Goal: Navigation & Orientation: Find specific page/section

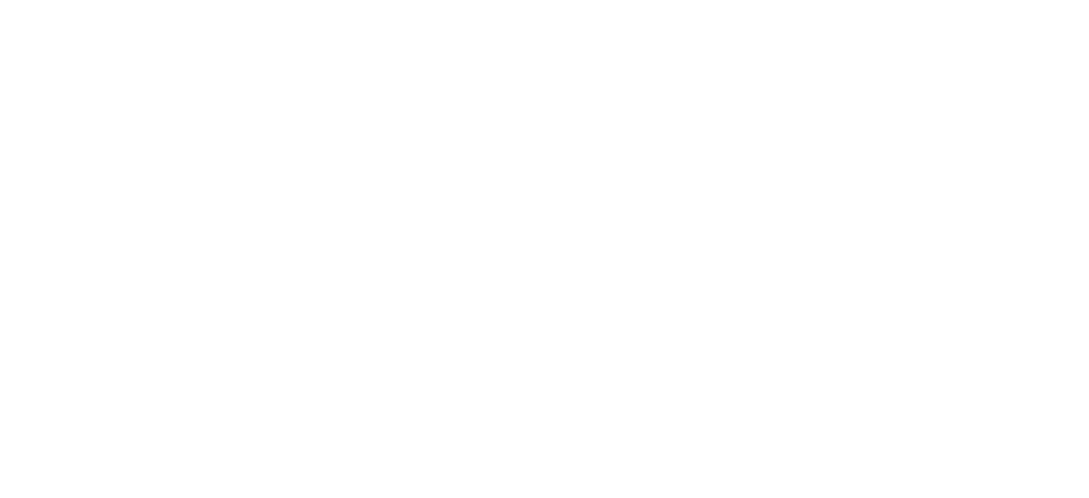
click at [839, 1] on html at bounding box center [544, 3] width 1089 height 7
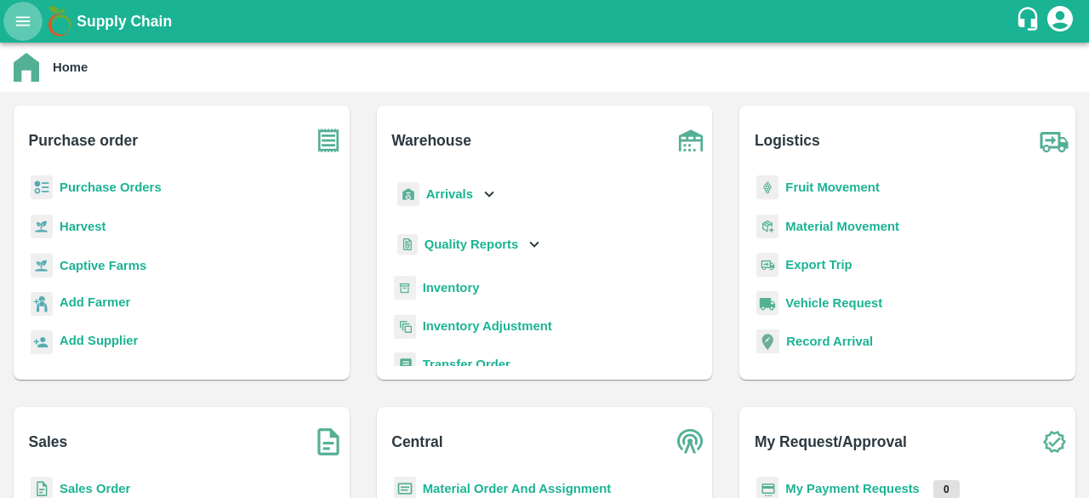
click at [22, 25] on icon "open drawer" at bounding box center [23, 20] width 14 height 9
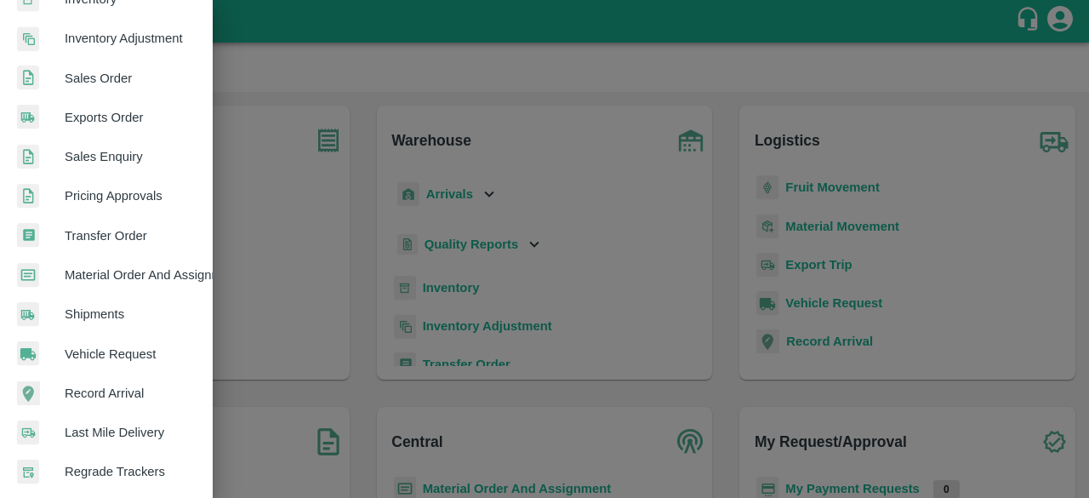
scroll to position [347, 0]
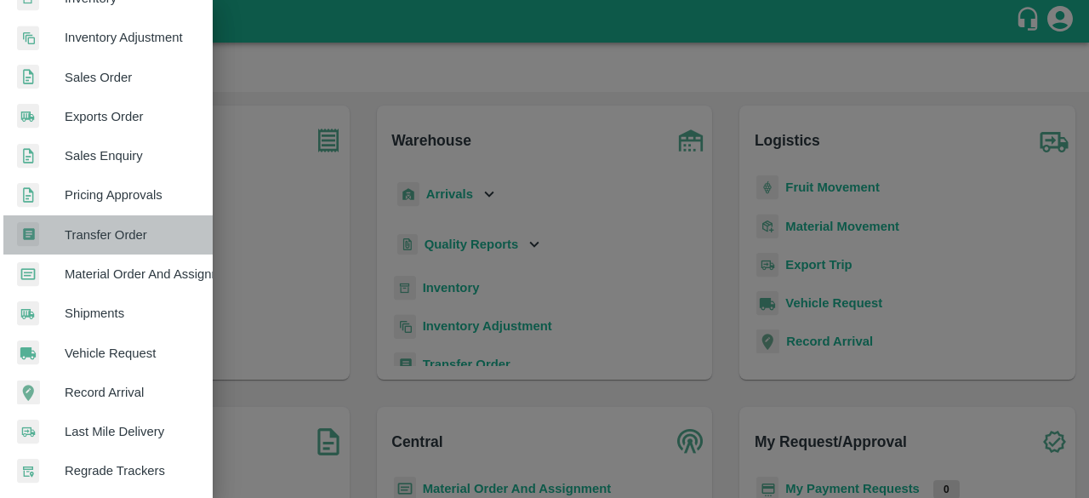
click at [134, 226] on span "Transfer Order" at bounding box center [132, 234] width 134 height 19
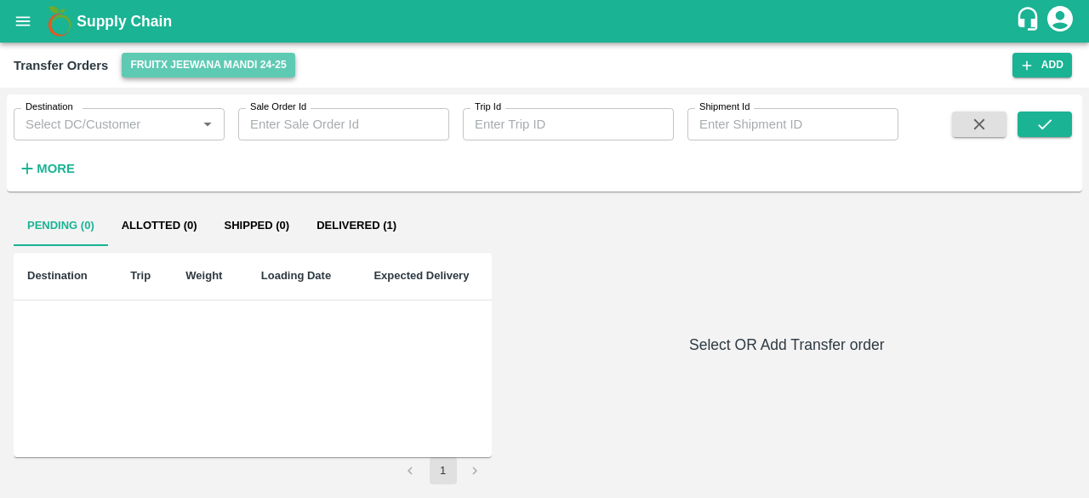
click at [231, 67] on button "FruitX Jeewana Mandi 24-25" at bounding box center [208, 65] width 173 height 25
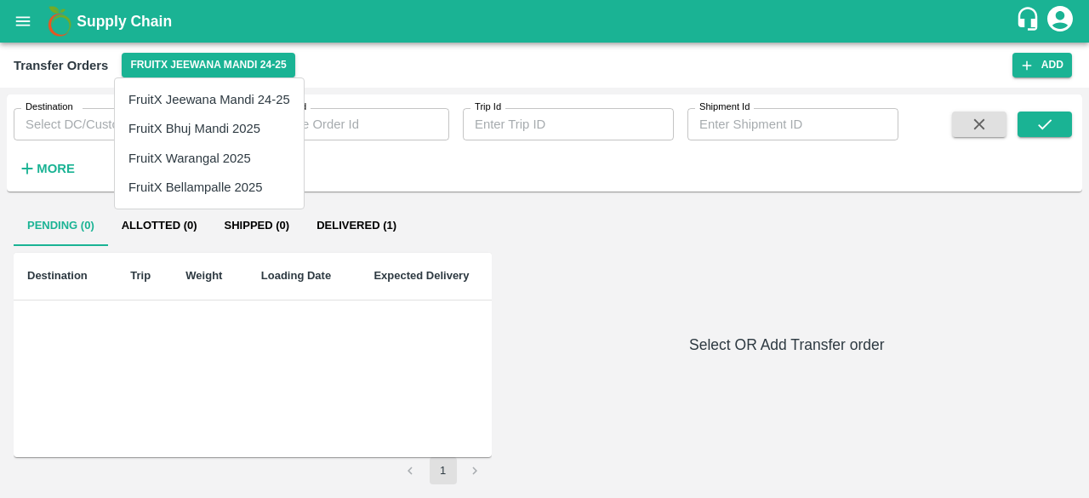
click at [643, 261] on div at bounding box center [544, 249] width 1089 height 498
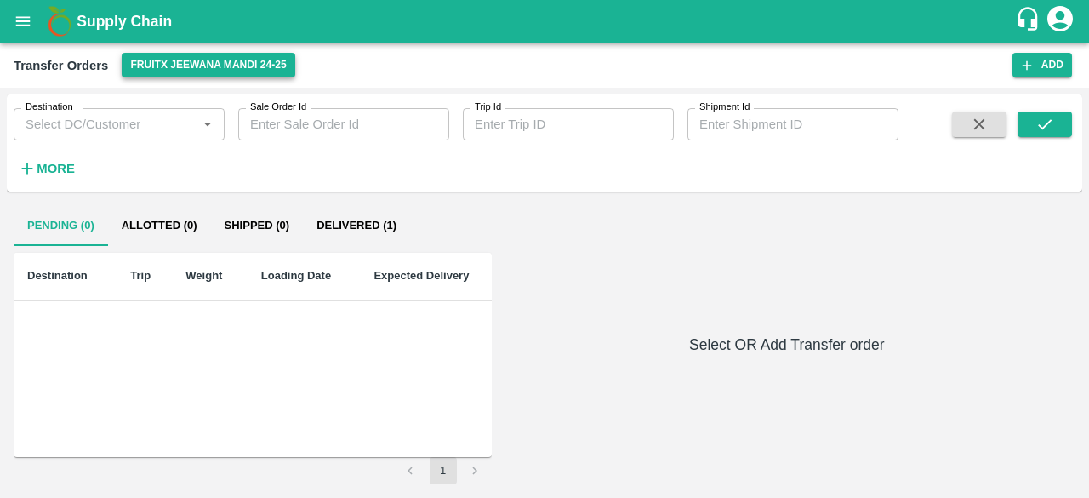
click at [260, 62] on button "FruitX Jeewana Mandi 24-25" at bounding box center [208, 65] width 173 height 25
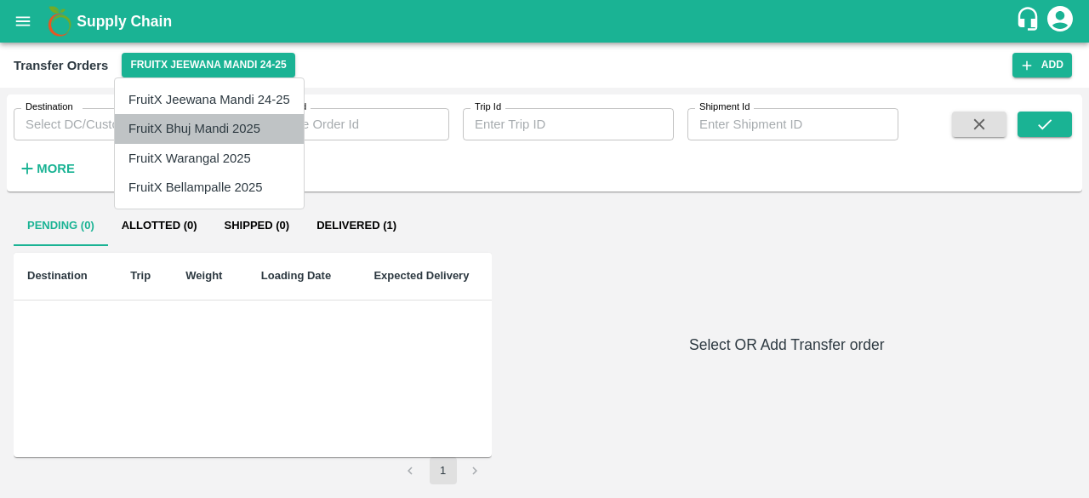
click at [211, 120] on li "FruitX Bhuj Mandi 2025" at bounding box center [209, 128] width 189 height 29
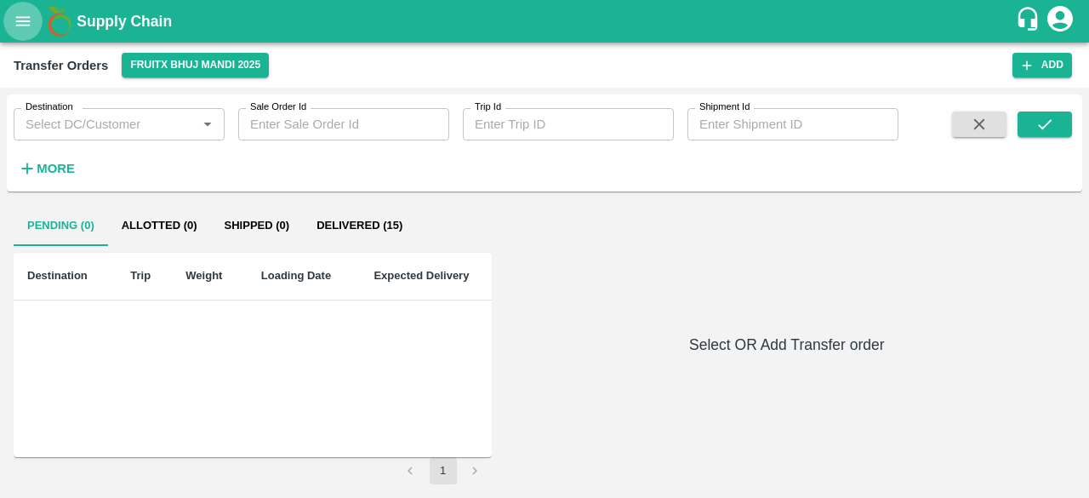
click at [15, 13] on icon "open drawer" at bounding box center [23, 21] width 19 height 19
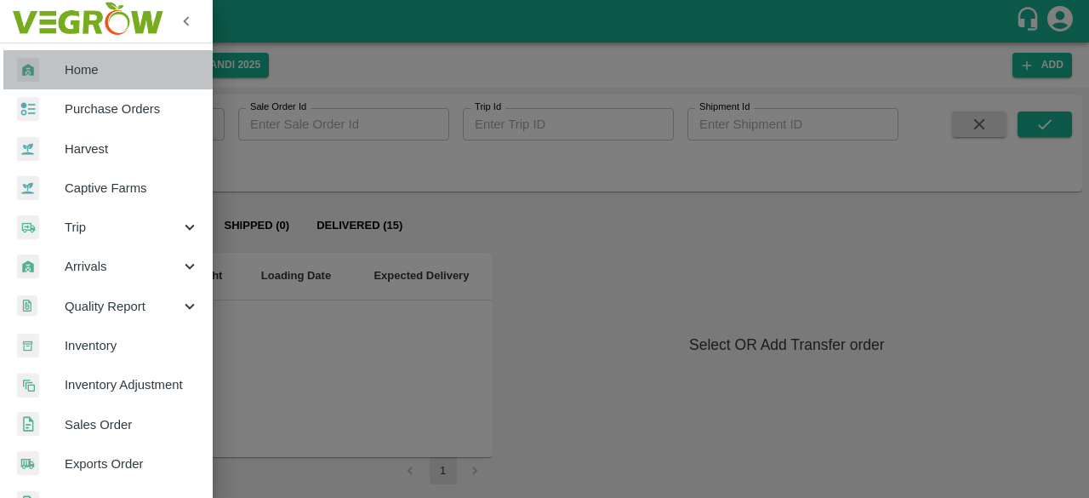
click at [124, 81] on link "Home" at bounding box center [106, 69] width 213 height 39
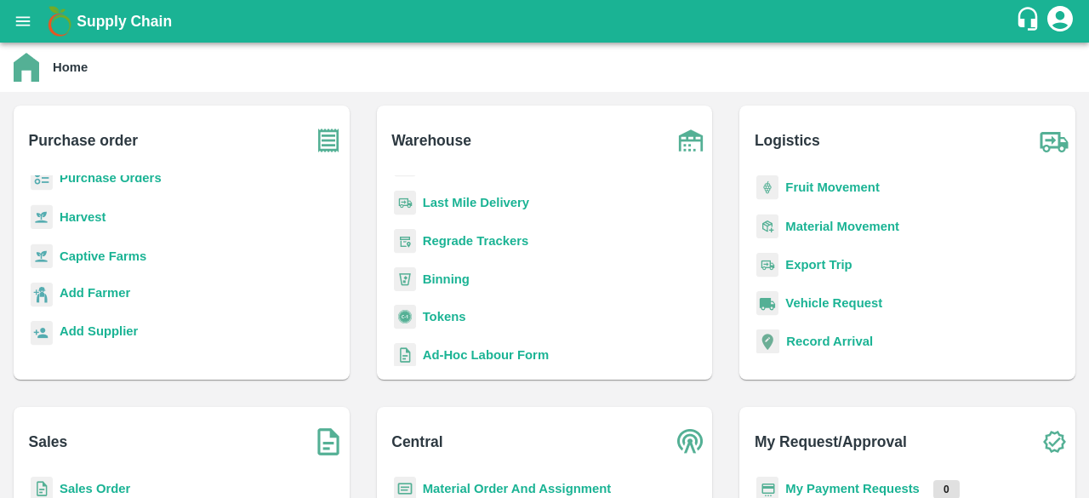
scroll to position [222, 0]
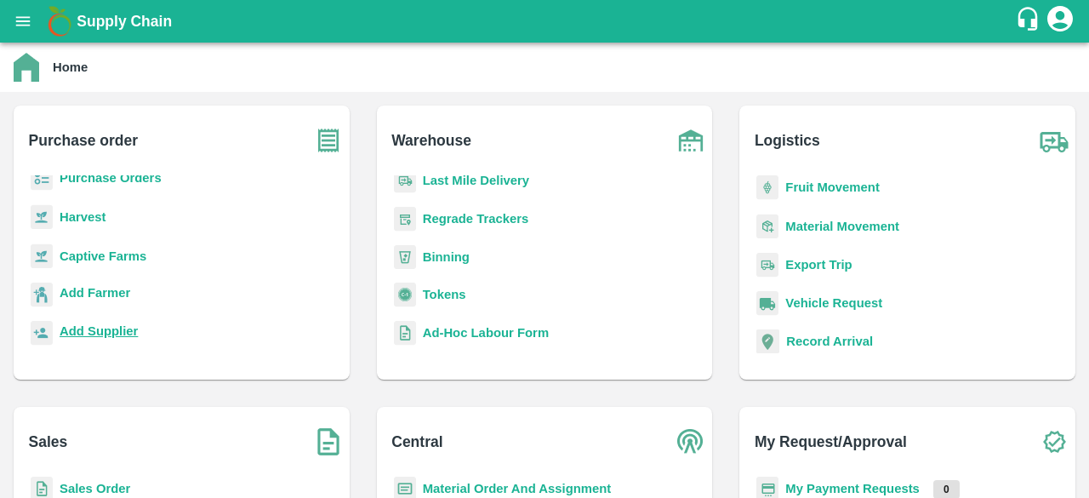
click at [106, 328] on b "Add Supplier" at bounding box center [99, 331] width 78 height 14
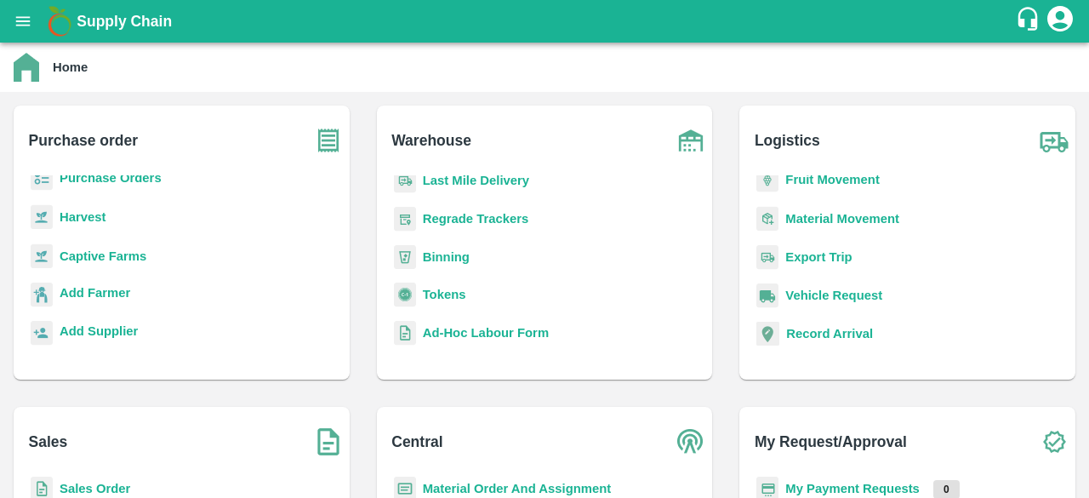
scroll to position [0, 0]
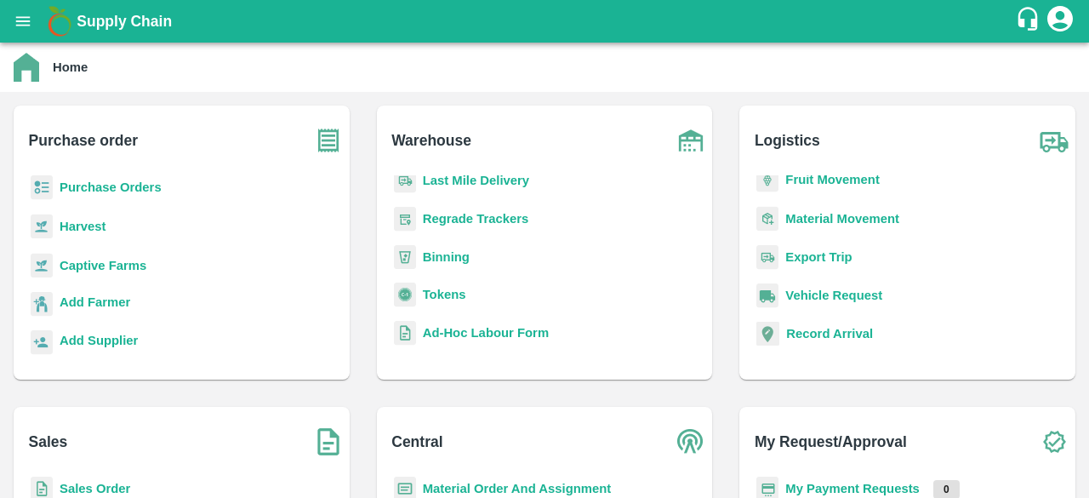
click at [145, 183] on b "Purchase Orders" at bounding box center [111, 187] width 102 height 14
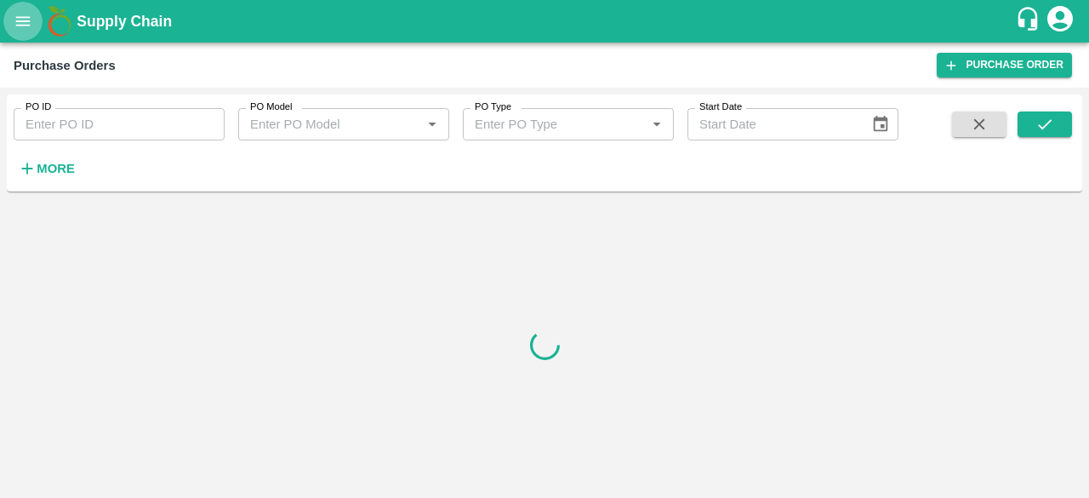
click at [26, 33] on button "open drawer" at bounding box center [22, 21] width 39 height 39
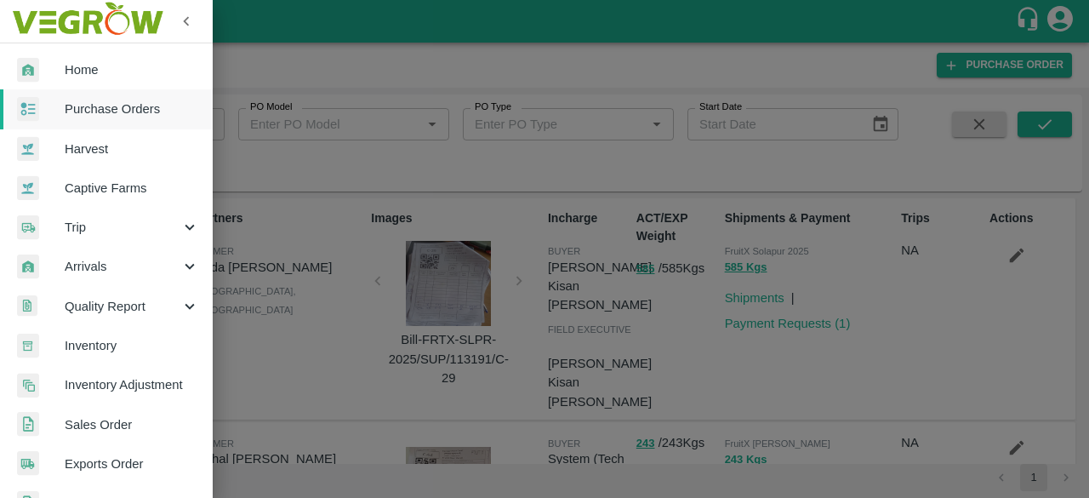
click at [616, 378] on div at bounding box center [544, 249] width 1089 height 498
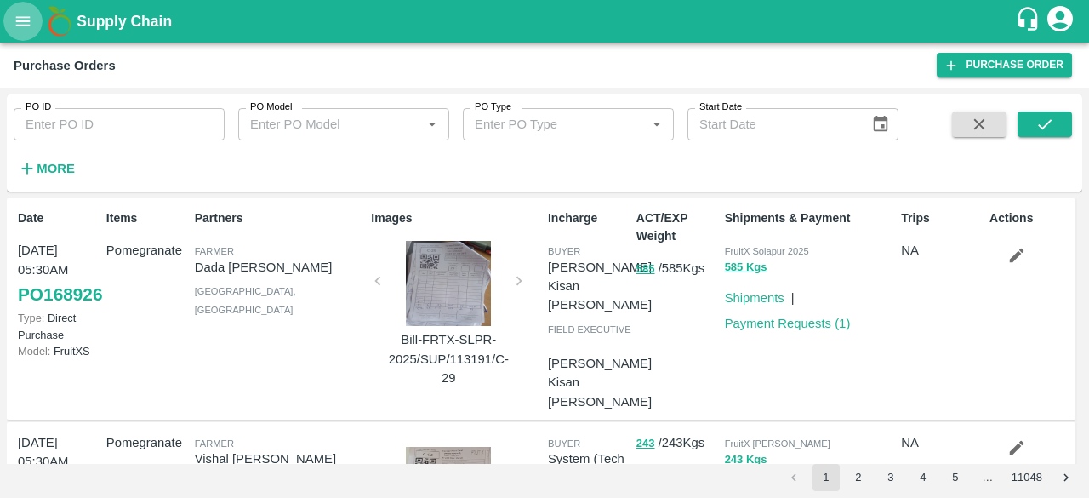
click at [13, 23] on button "open drawer" at bounding box center [22, 21] width 39 height 39
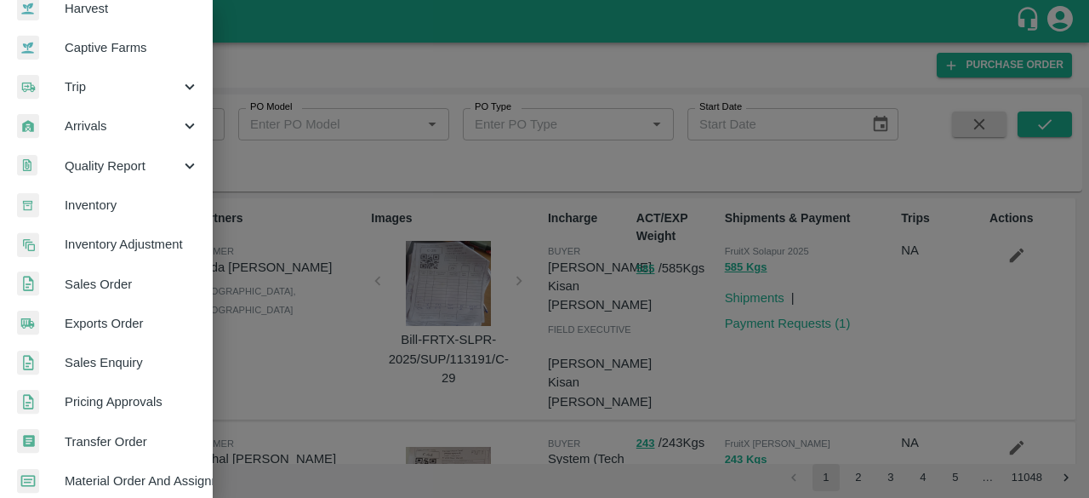
scroll to position [141, 0]
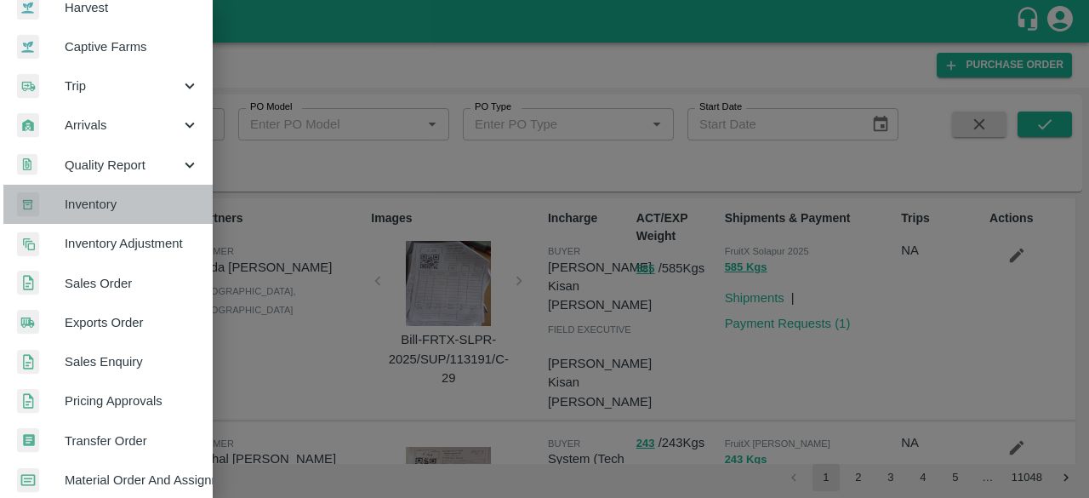
click at [113, 195] on span "Inventory" at bounding box center [132, 204] width 134 height 19
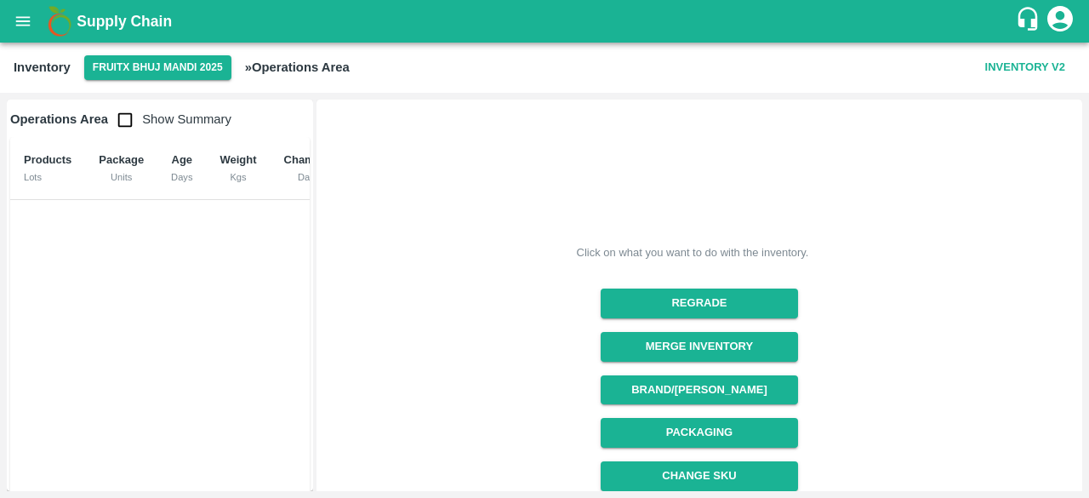
click at [298, 65] on b "» Operations Area" at bounding box center [297, 67] width 105 height 14
click at [183, 64] on button "FruitX Bhuj Mandi 2025" at bounding box center [157, 67] width 147 height 25
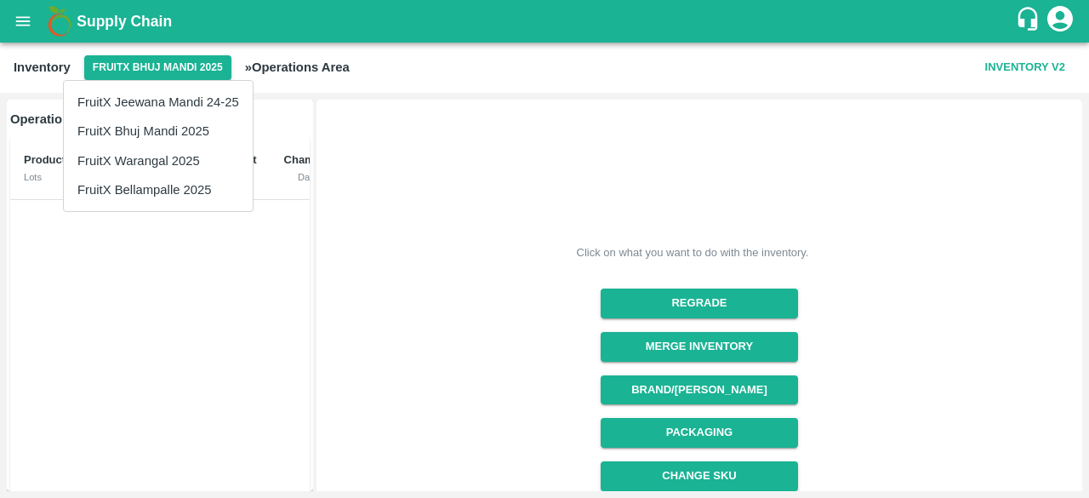
click at [353, 91] on div at bounding box center [544, 249] width 1089 height 498
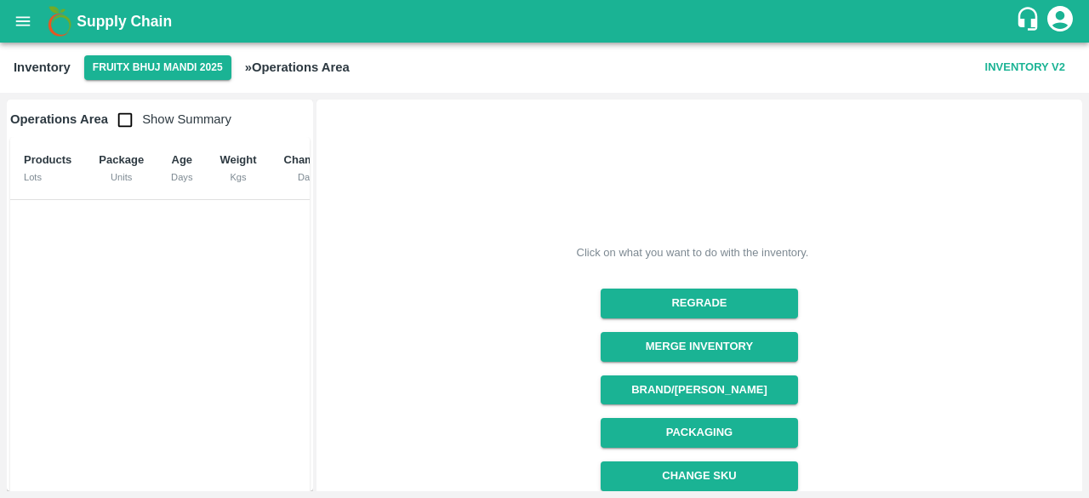
click at [246, 64] on b "» Operations Area" at bounding box center [297, 67] width 105 height 14
click at [298, 66] on b "» Operations Area" at bounding box center [297, 67] width 105 height 14
click at [1001, 60] on button "Inventory V2" at bounding box center [1026, 68] width 94 height 30
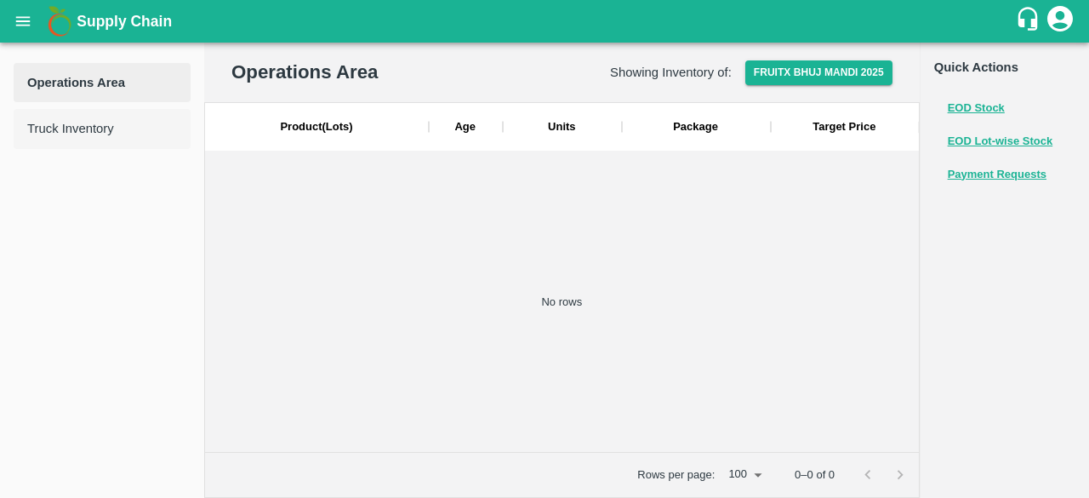
click at [60, 127] on span "Truck Inventory" at bounding box center [102, 128] width 150 height 19
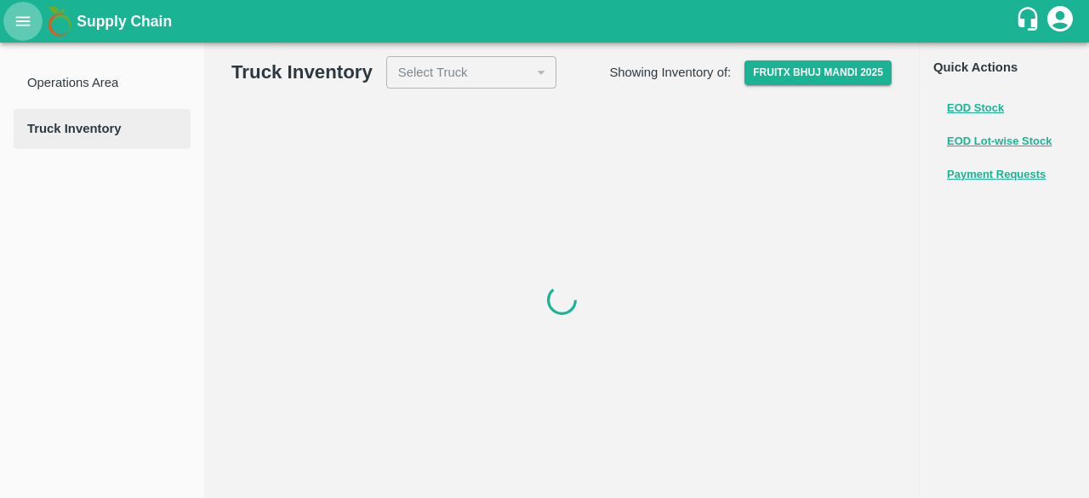
click at [20, 24] on icon "open drawer" at bounding box center [23, 21] width 19 height 19
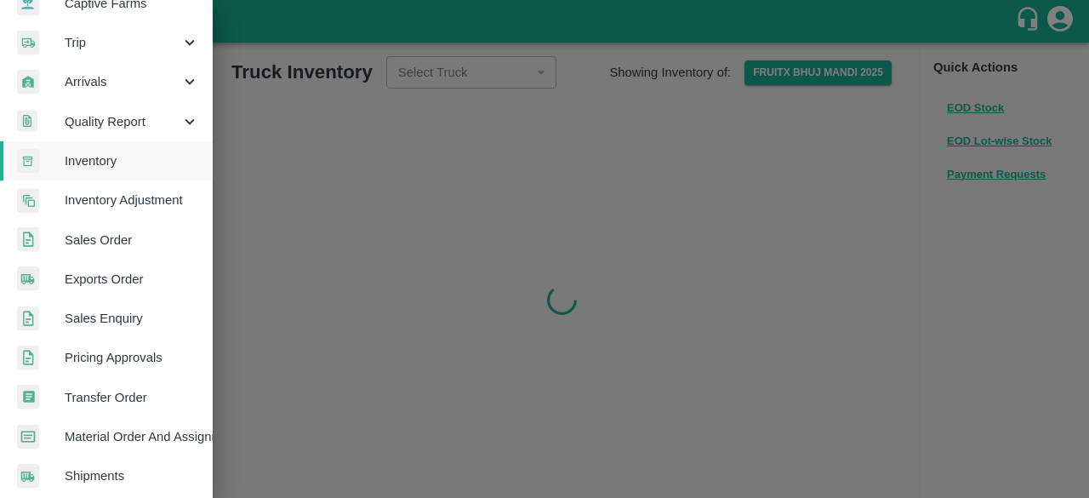
scroll to position [184, 0]
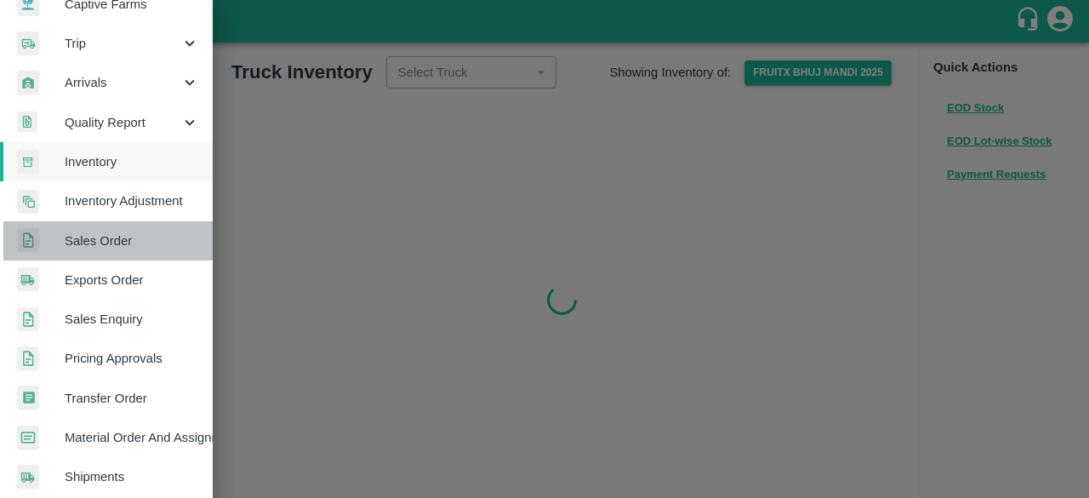
click at [107, 235] on span "Sales Order" at bounding box center [132, 240] width 134 height 19
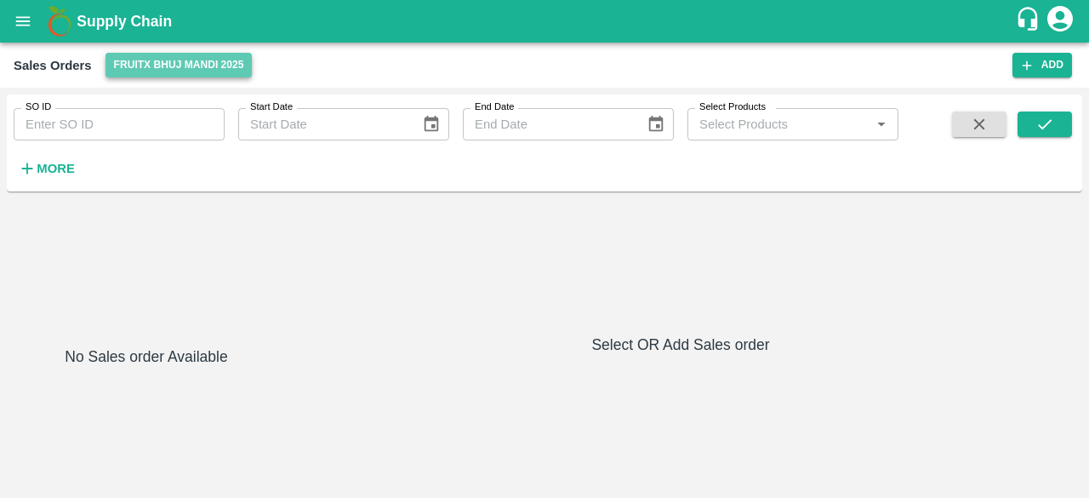
click at [196, 54] on button "FruitX Bhuj Mandi 2025" at bounding box center [179, 65] width 147 height 25
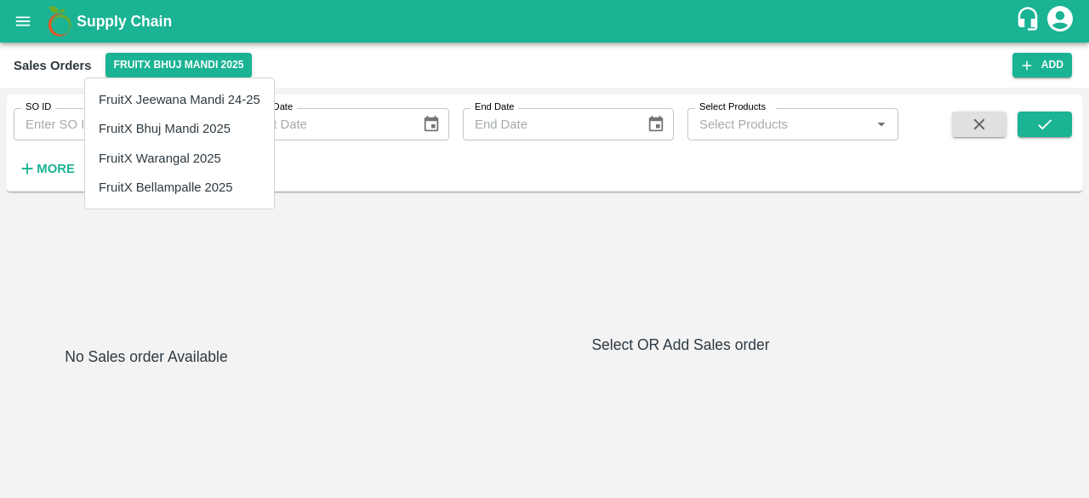
click at [203, 274] on div at bounding box center [544, 249] width 1089 height 498
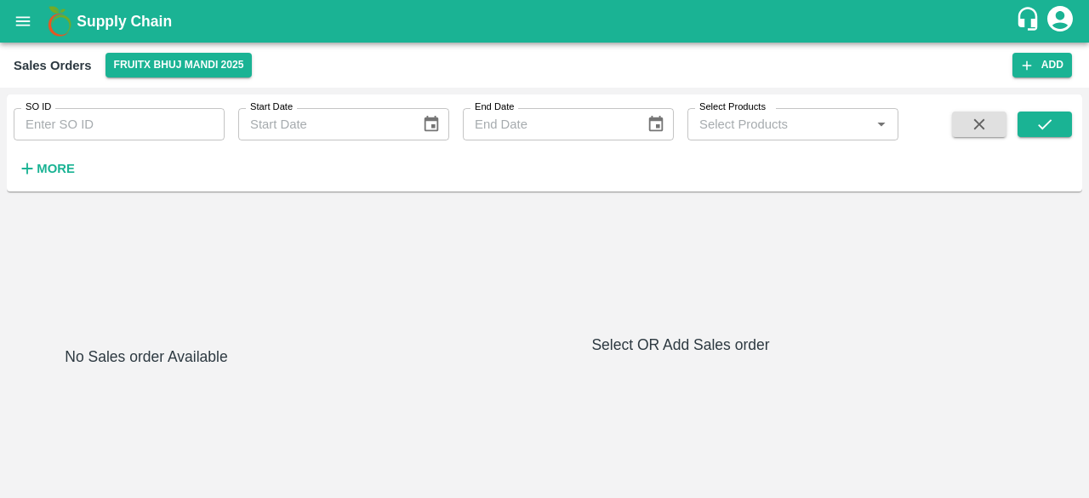
click at [24, 16] on icon "open drawer" at bounding box center [23, 21] width 19 height 19
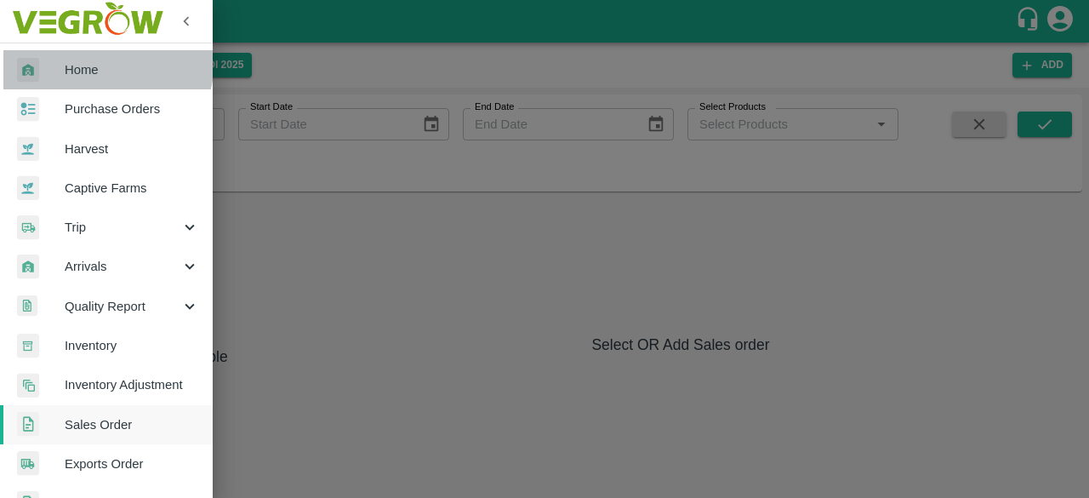
click at [97, 60] on span "Home" at bounding box center [132, 69] width 134 height 19
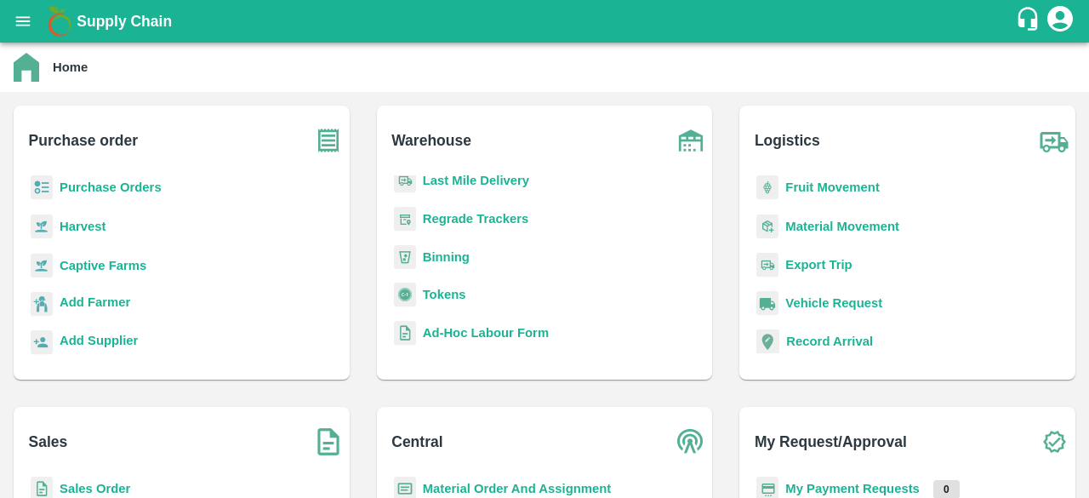
scroll to position [9, 0]
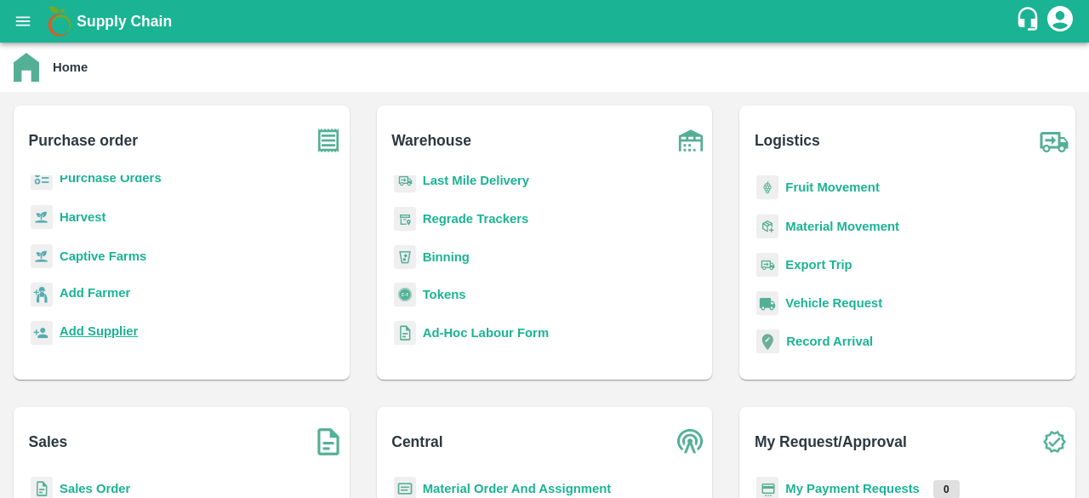
click at [101, 326] on b "Add Supplier" at bounding box center [99, 331] width 78 height 14
